Goal: Task Accomplishment & Management: Use online tool/utility

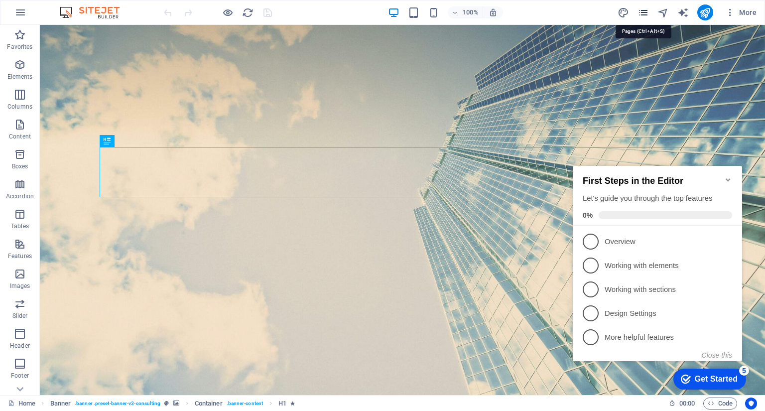
click at [640, 12] on icon "pages" at bounding box center [643, 12] width 11 height 11
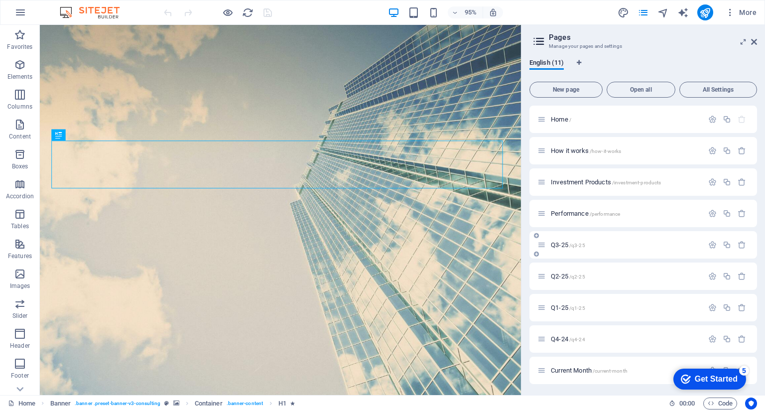
click at [587, 245] on p "Q3-25 /q3-25" at bounding box center [625, 245] width 149 height 6
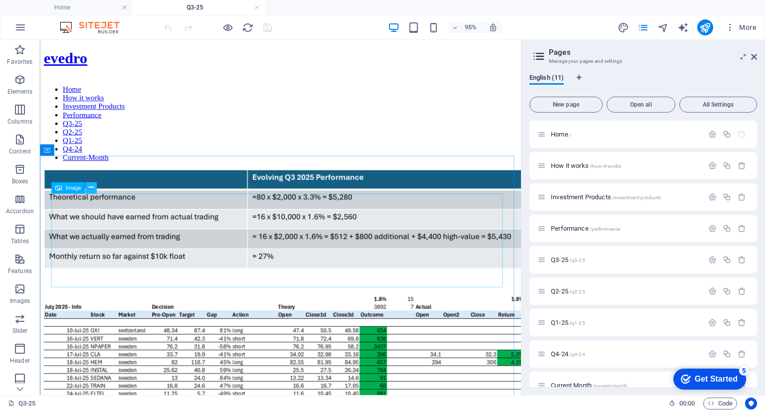
click at [92, 189] on icon at bounding box center [91, 188] width 5 height 10
click at [585, 258] on p "Q3-25 /q3-25" at bounding box center [625, 260] width 149 height 6
click at [59, 191] on icon at bounding box center [58, 187] width 6 height 11
click at [89, 188] on icon at bounding box center [91, 188] width 5 height 10
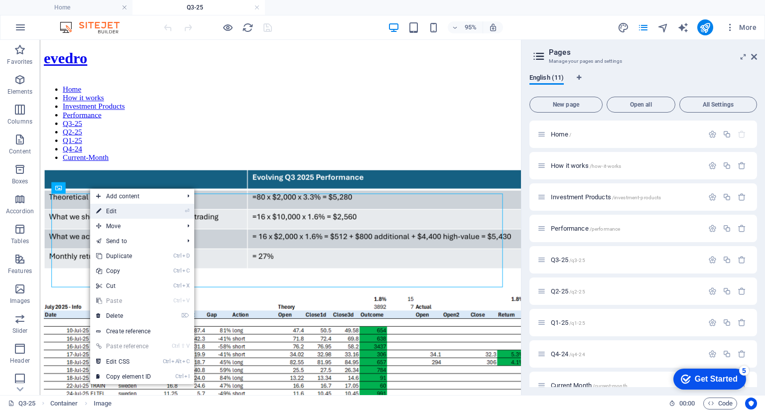
click at [112, 210] on link "⏎ Edit" at bounding box center [123, 211] width 67 height 15
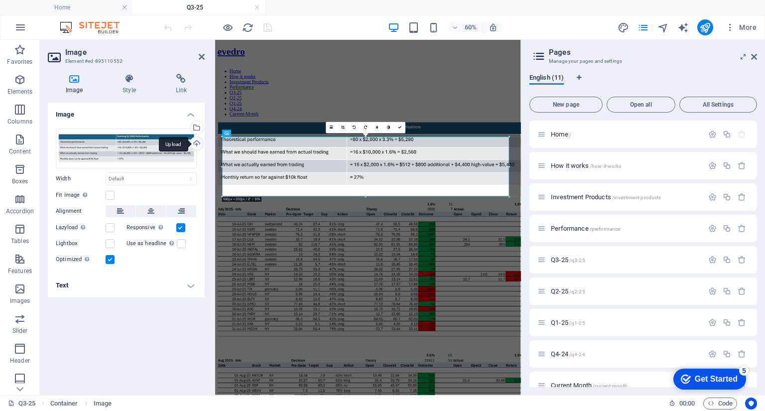
click at [194, 144] on div "Upload" at bounding box center [195, 144] width 15 height 15
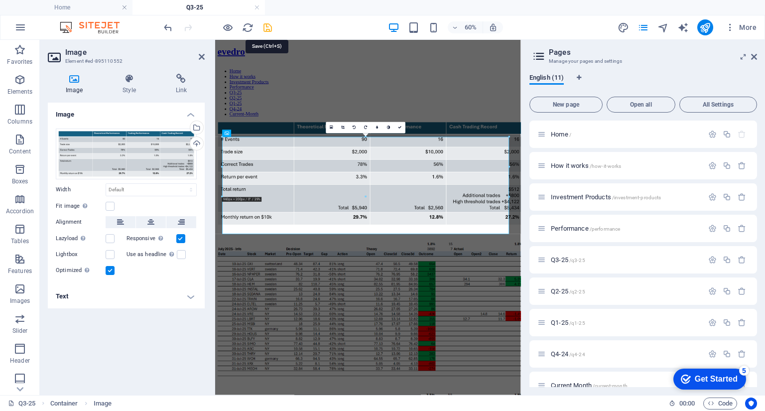
click at [265, 28] on icon "save" at bounding box center [267, 27] width 11 height 11
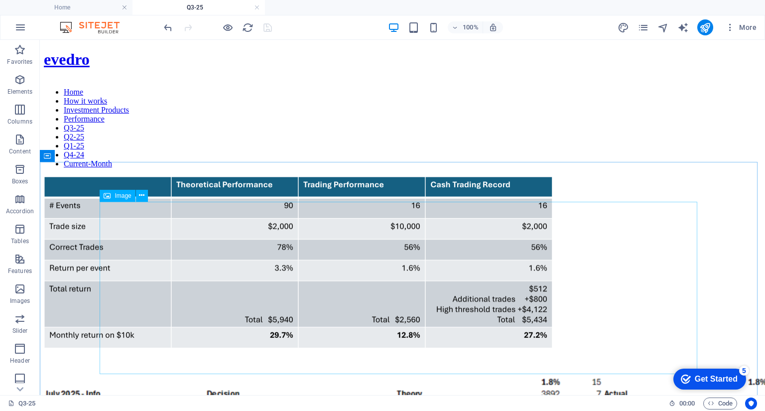
click at [121, 197] on span "Image" at bounding box center [123, 196] width 16 height 6
click at [142, 198] on icon at bounding box center [141, 195] width 5 height 10
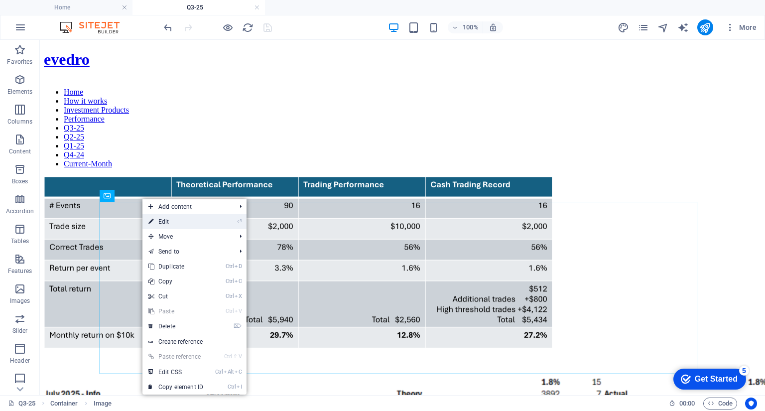
click at [161, 219] on link "⏎ Edit" at bounding box center [176, 221] width 67 height 15
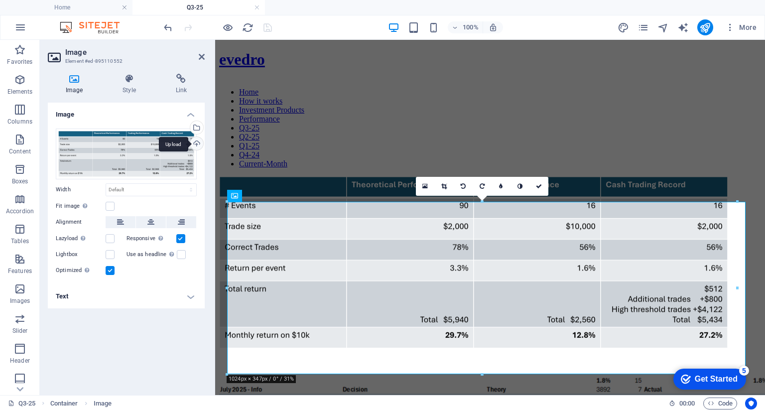
click at [196, 144] on div "Upload" at bounding box center [195, 144] width 15 height 15
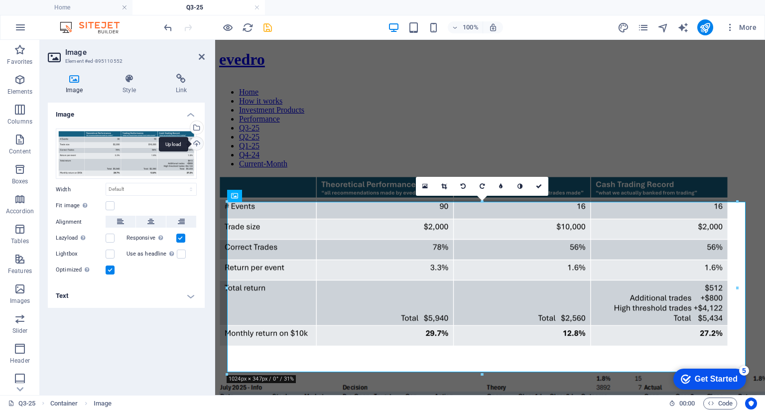
click at [195, 145] on div "Upload" at bounding box center [195, 144] width 15 height 15
click at [270, 28] on icon "save" at bounding box center [267, 27] width 11 height 11
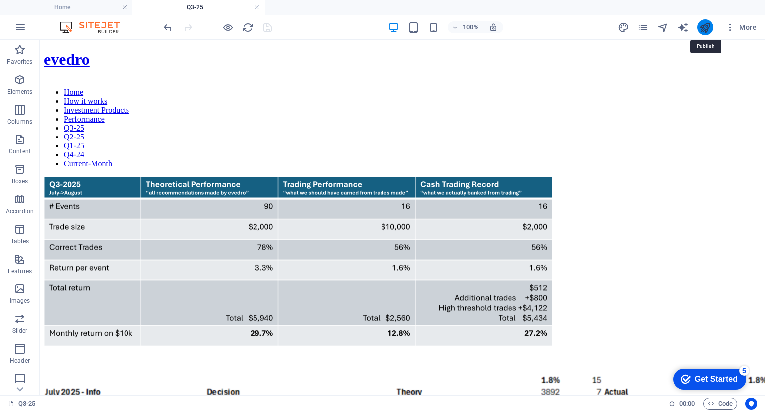
click at [703, 29] on icon "publish" at bounding box center [705, 27] width 11 height 11
